Goal: Navigation & Orientation: Find specific page/section

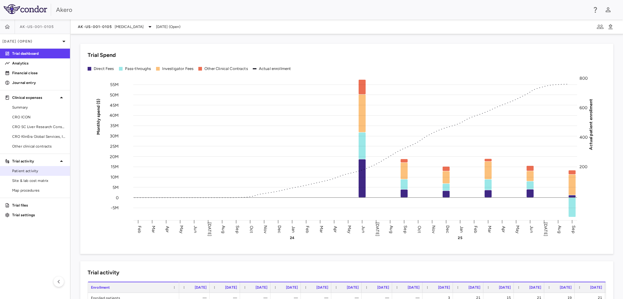
click at [25, 173] on span "Patient activity" at bounding box center [38, 170] width 53 height 5
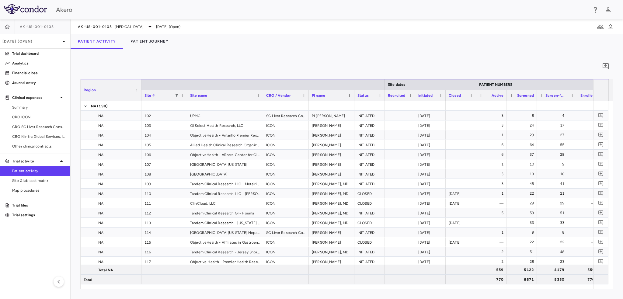
click at [211, 57] on div "0 Region Drag here to set column labels Region Site # Site name NA" at bounding box center [347, 174] width 552 height 250
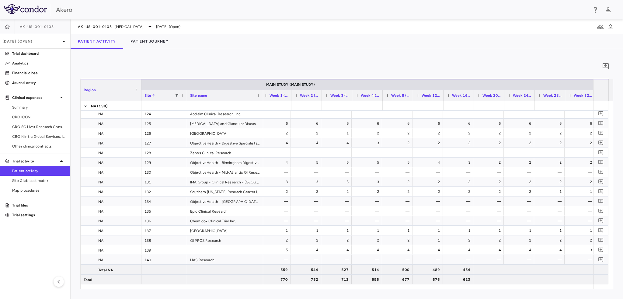
scroll to position [0, 519]
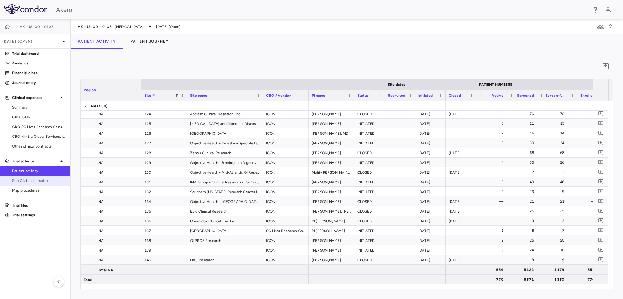
click at [52, 176] on link "Site & lab cost matrix" at bounding box center [35, 180] width 70 height 9
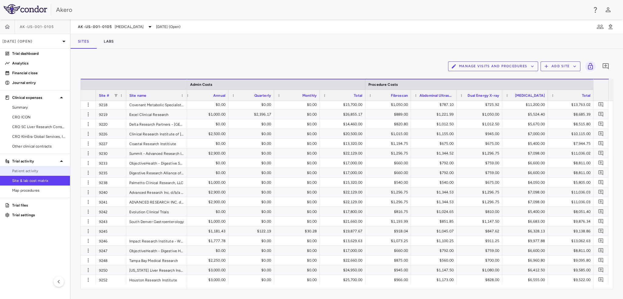
click at [25, 171] on span "Patient activity" at bounding box center [38, 170] width 53 height 5
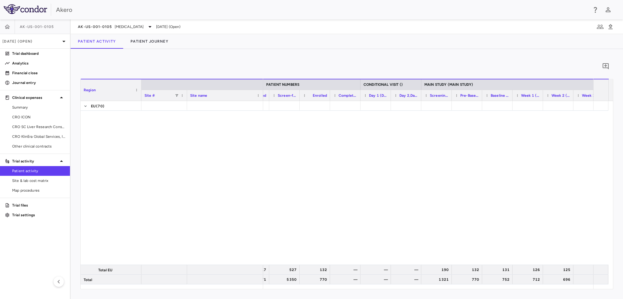
scroll to position [3359, 0]
